Goal: Task Accomplishment & Management: Use online tool/utility

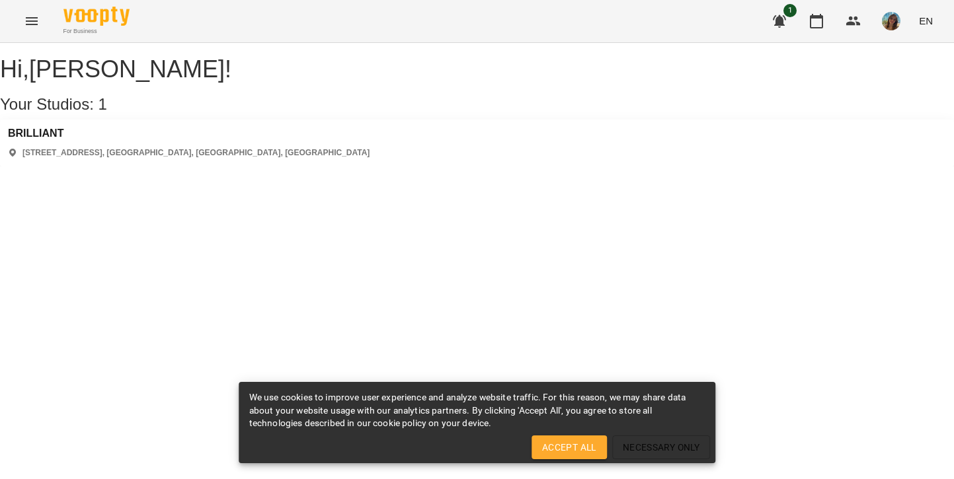
click at [33, 17] on icon "Menu" at bounding box center [32, 21] width 16 height 16
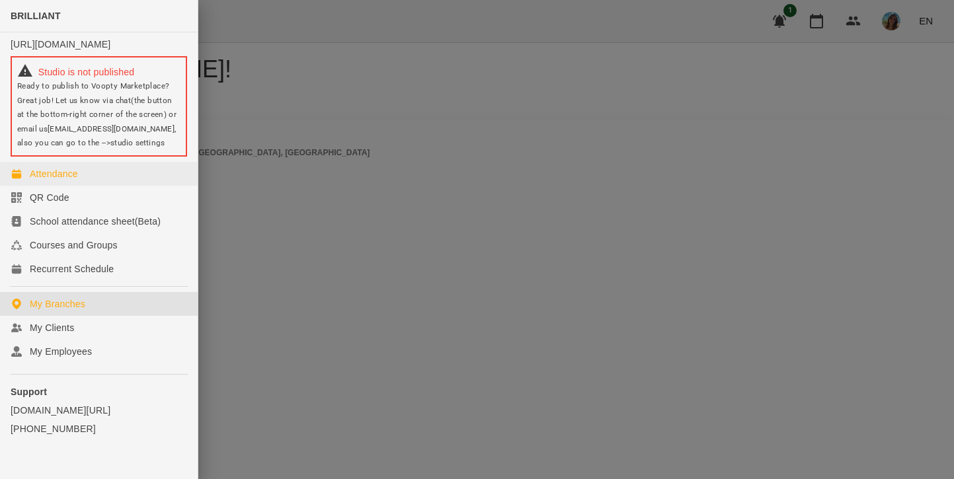
click at [60, 180] on div "Attendance" at bounding box center [54, 173] width 48 height 13
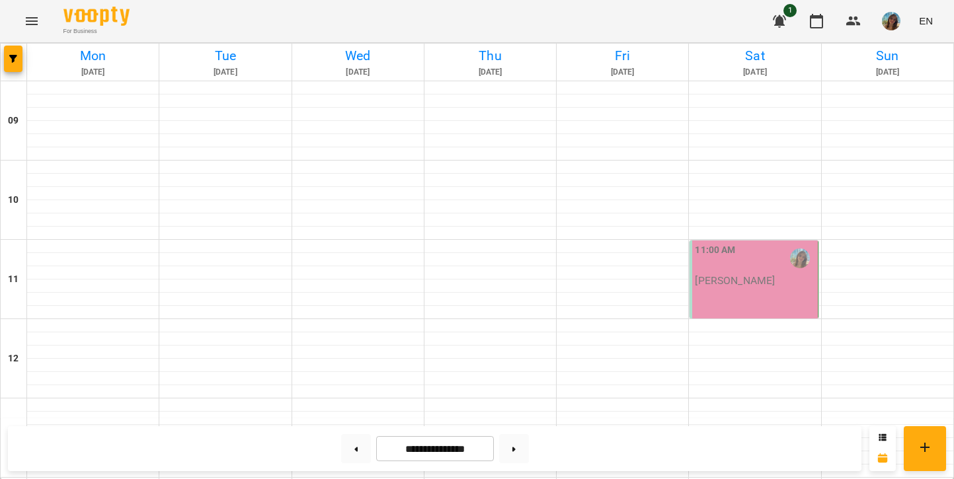
scroll to position [575, 0]
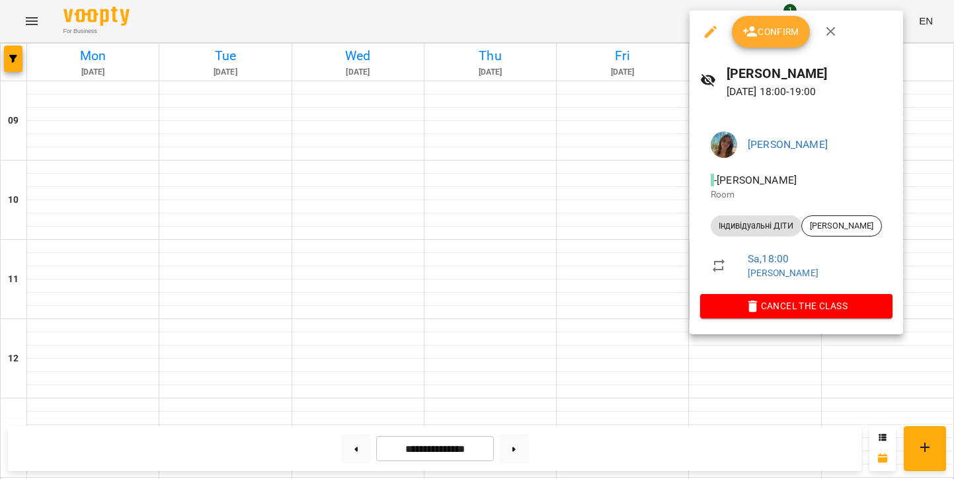
click at [763, 27] on span "Confirm" at bounding box center [770, 32] width 57 height 16
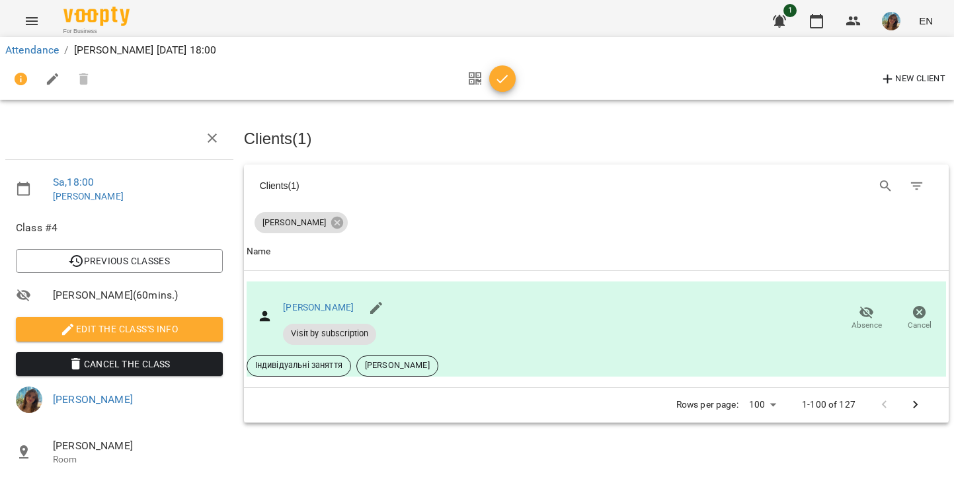
click at [502, 85] on icon "button" at bounding box center [502, 79] width 16 height 16
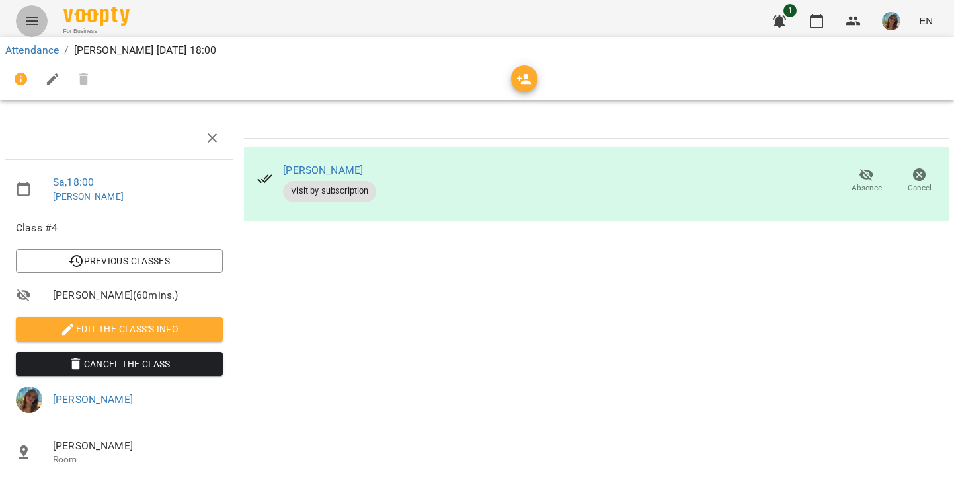
click at [30, 24] on icon "Menu" at bounding box center [32, 21] width 12 height 8
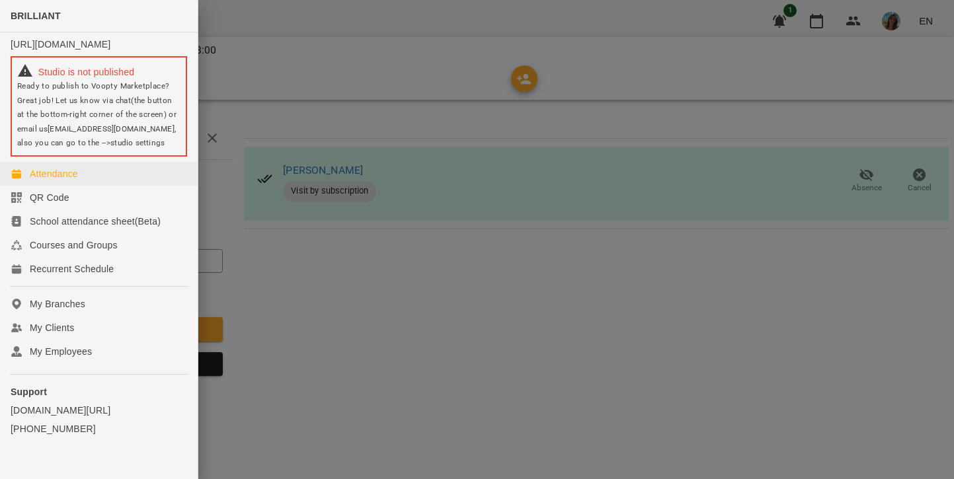
click at [48, 180] on div "Attendance" at bounding box center [54, 173] width 48 height 13
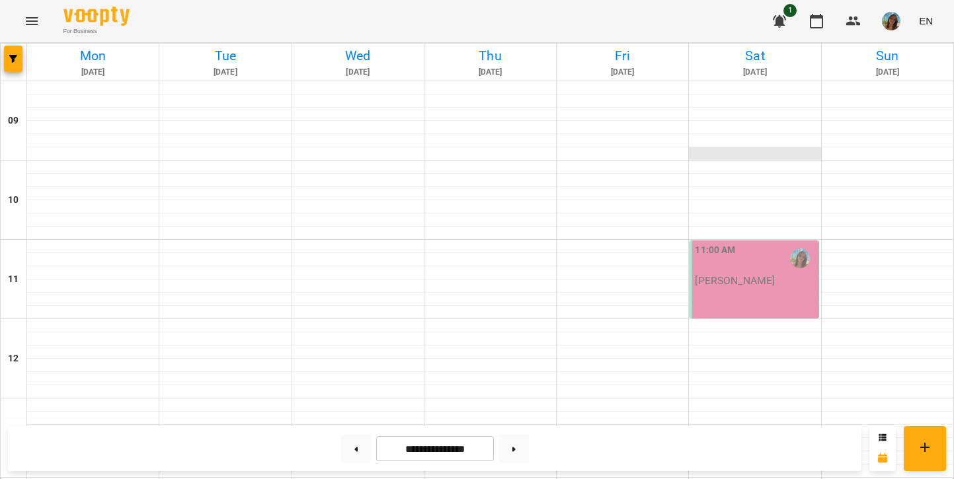
scroll to position [63, 0]
click at [765, 275] on p "[PERSON_NAME]" at bounding box center [735, 280] width 80 height 11
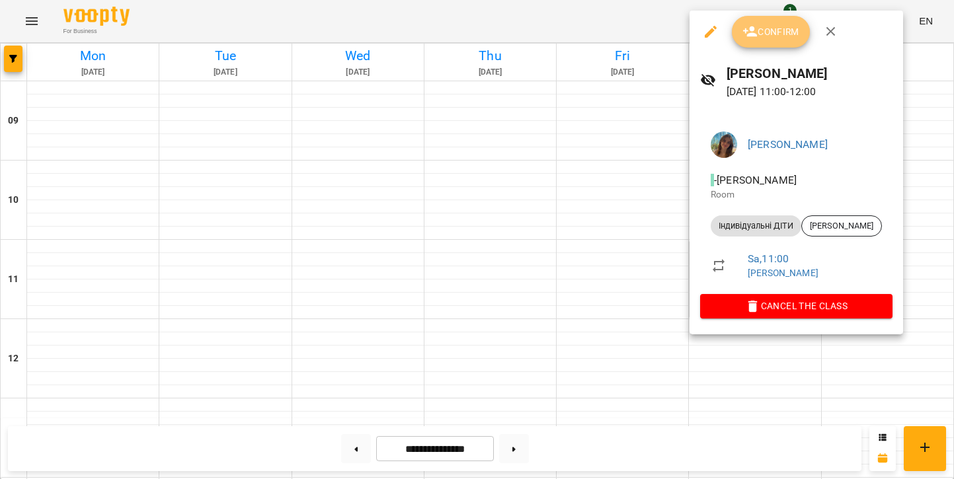
click at [764, 40] on button "Confirm" at bounding box center [771, 32] width 78 height 32
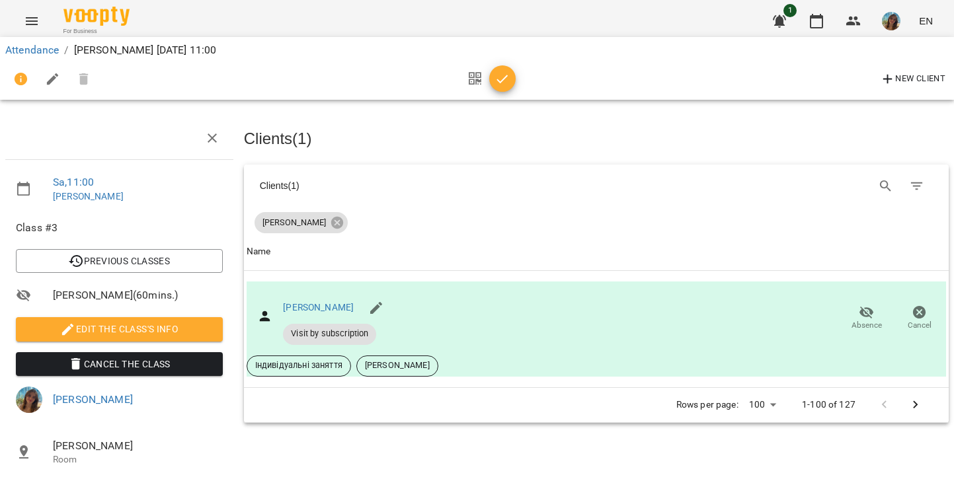
click at [503, 79] on icon "button" at bounding box center [502, 79] width 16 height 16
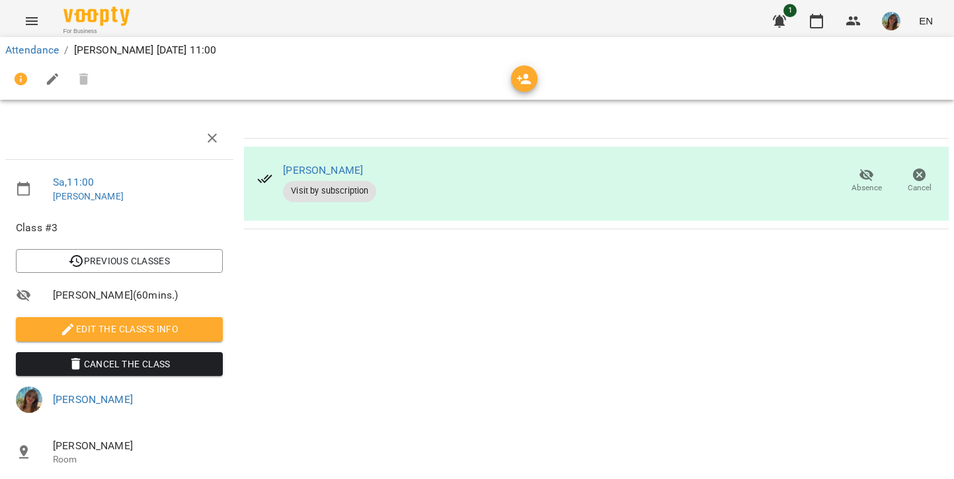
click at [28, 30] on button "Menu" at bounding box center [32, 21] width 32 height 32
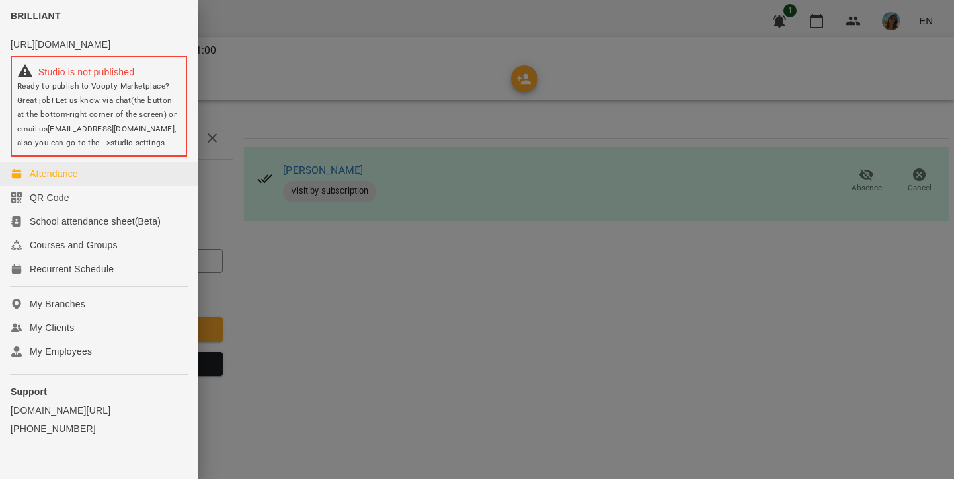
click at [38, 180] on div "Attendance" at bounding box center [54, 173] width 48 height 13
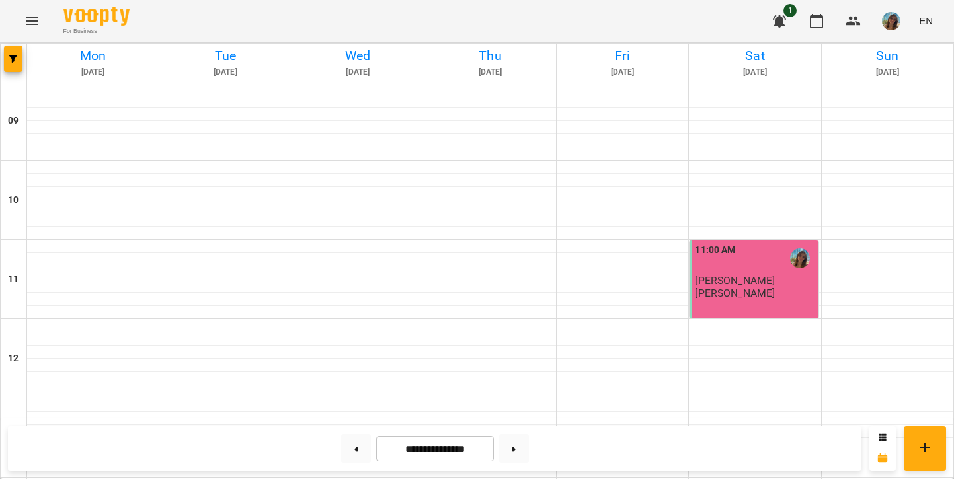
scroll to position [89, 0]
click at [32, 26] on icon "Menu" at bounding box center [32, 21] width 16 height 16
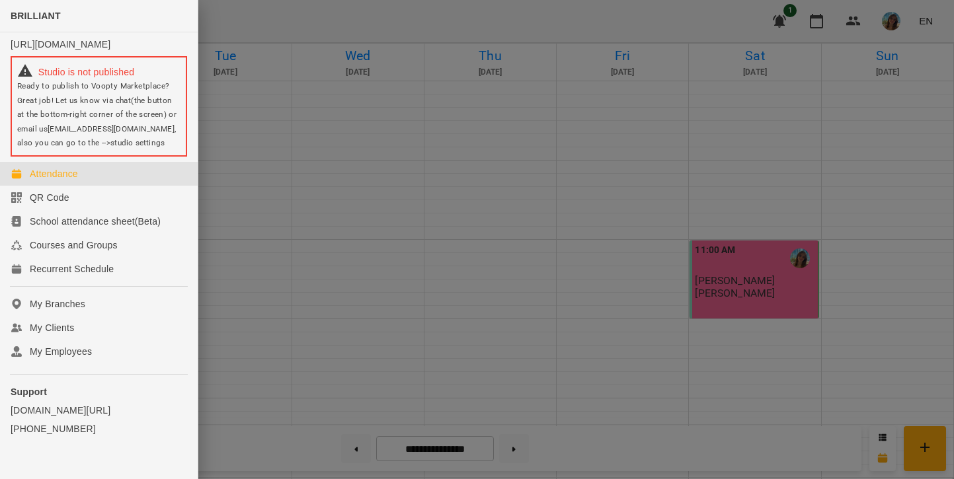
click at [403, 116] on div at bounding box center [477, 239] width 954 height 479
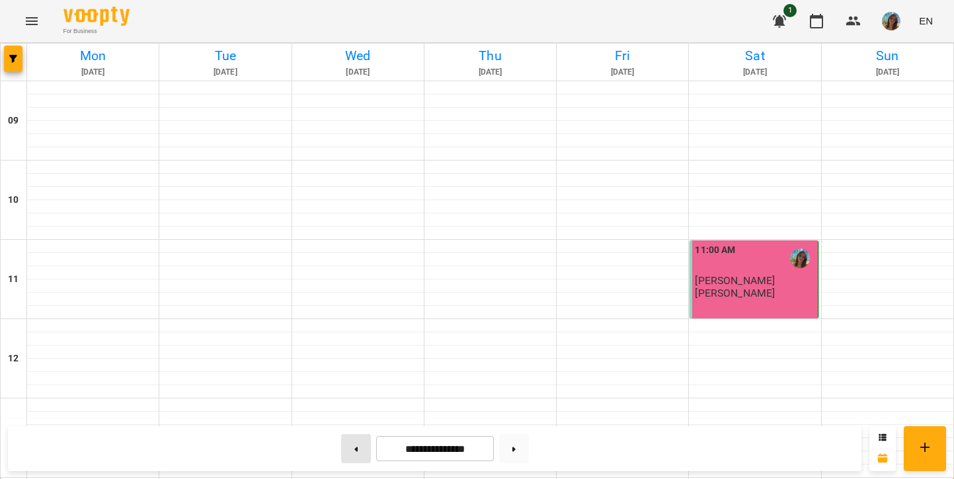
click at [354, 441] on button at bounding box center [356, 448] width 30 height 29
type input "**********"
